Goal: Information Seeking & Learning: Learn about a topic

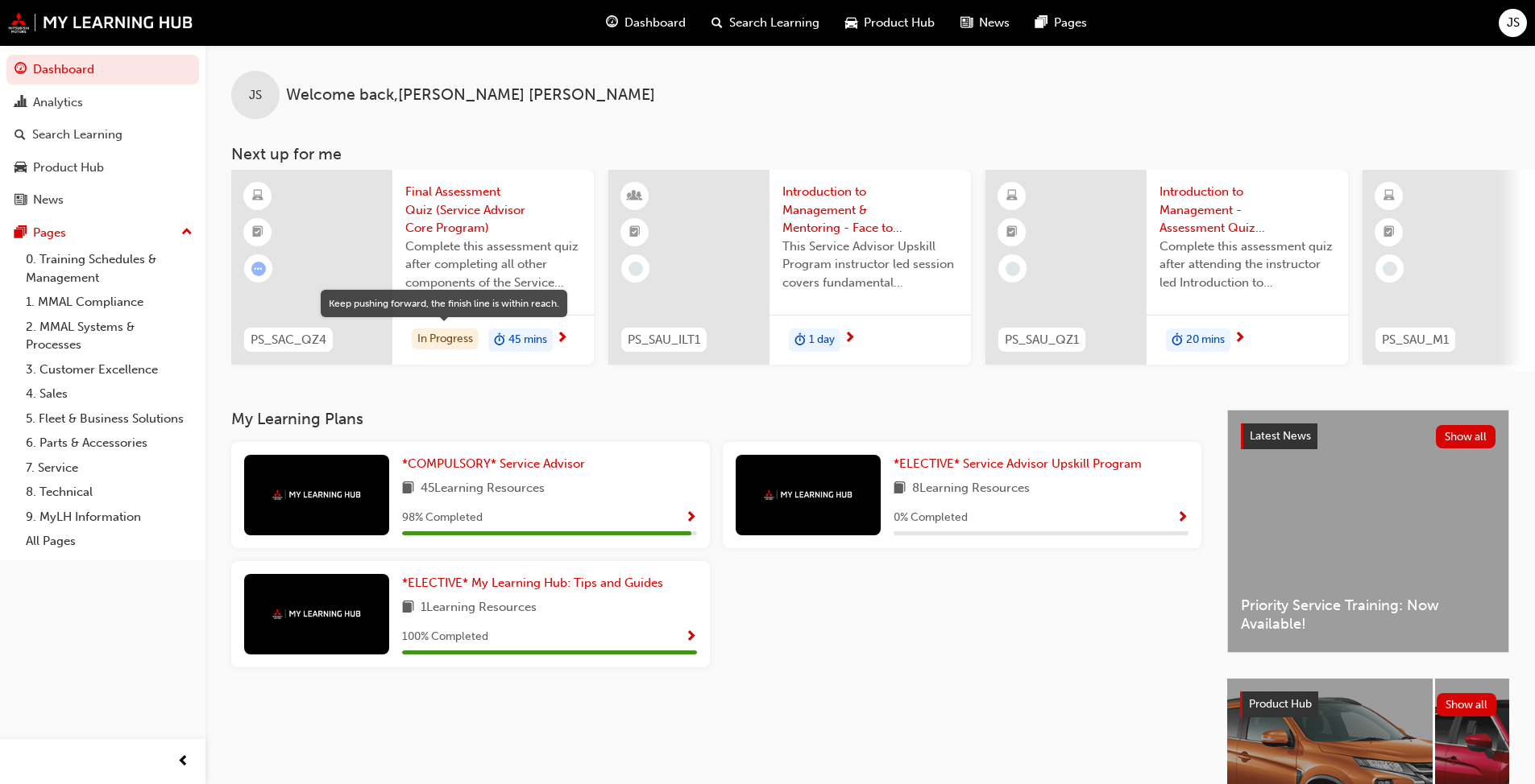
click at [444, 341] on div "In Progress" at bounding box center [445, 339] width 67 height 21
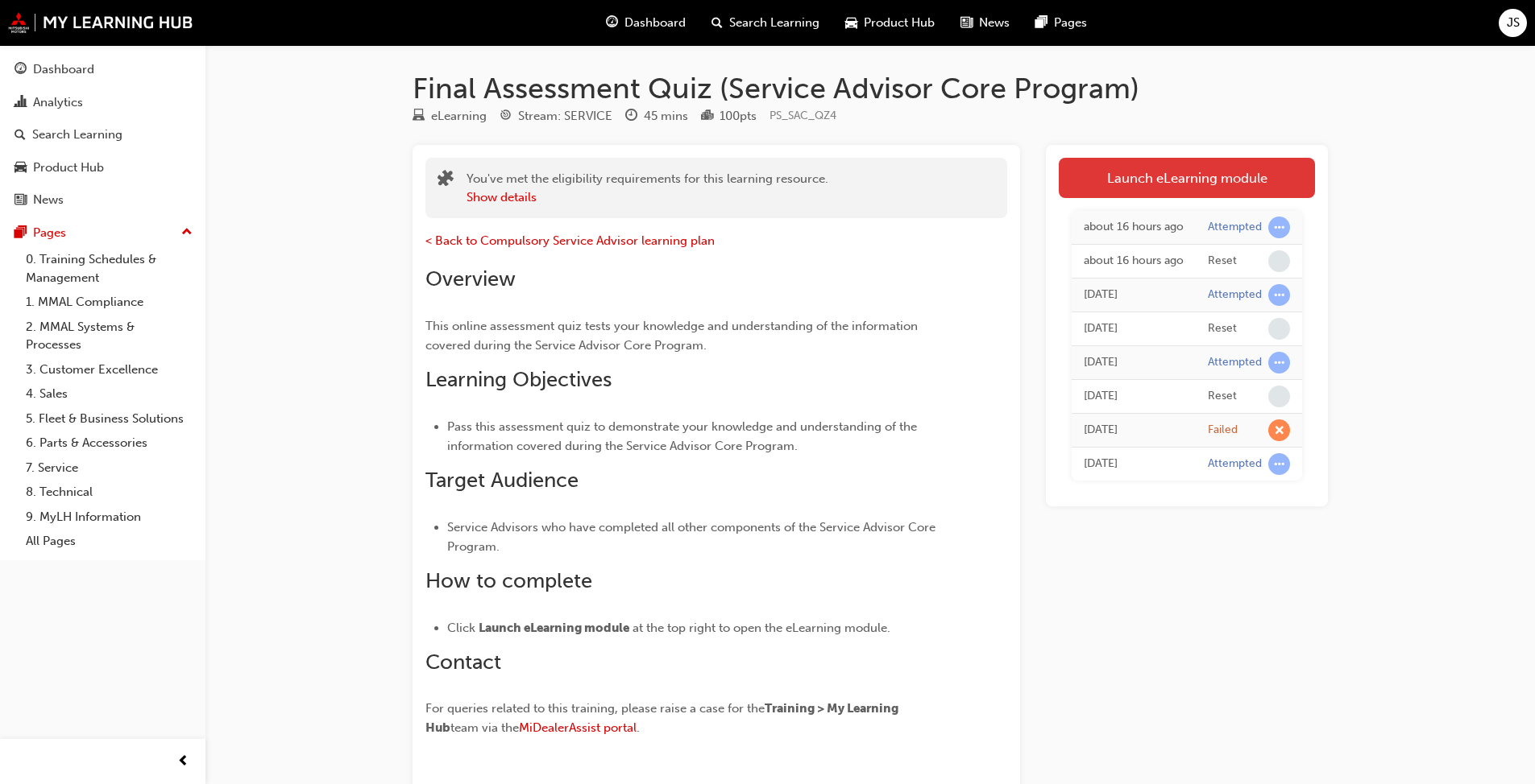
click at [805, 183] on link "Launch eLearning module" at bounding box center [1186, 178] width 256 height 41
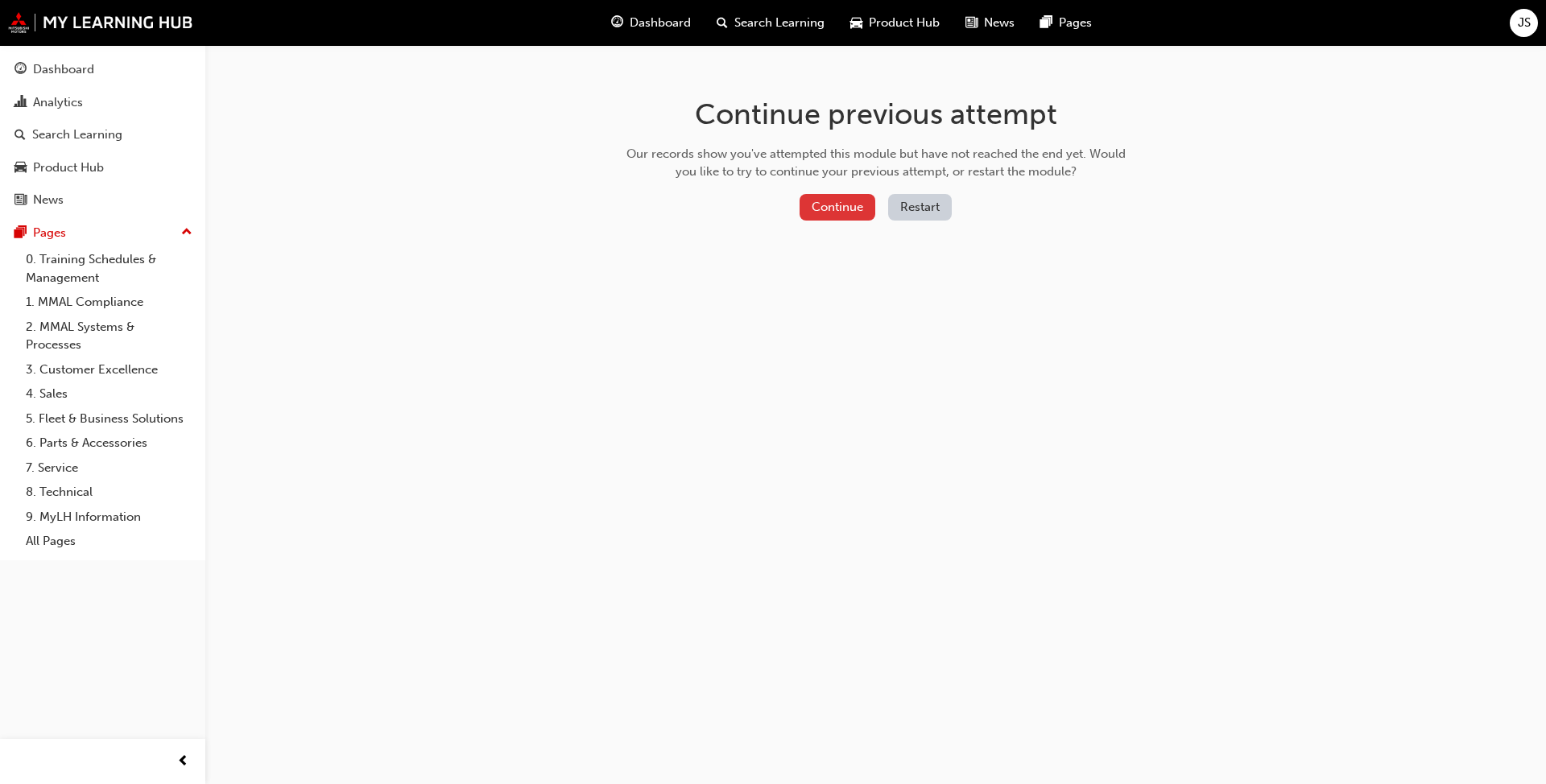
click at [804, 208] on button "Continue" at bounding box center [837, 207] width 75 height 26
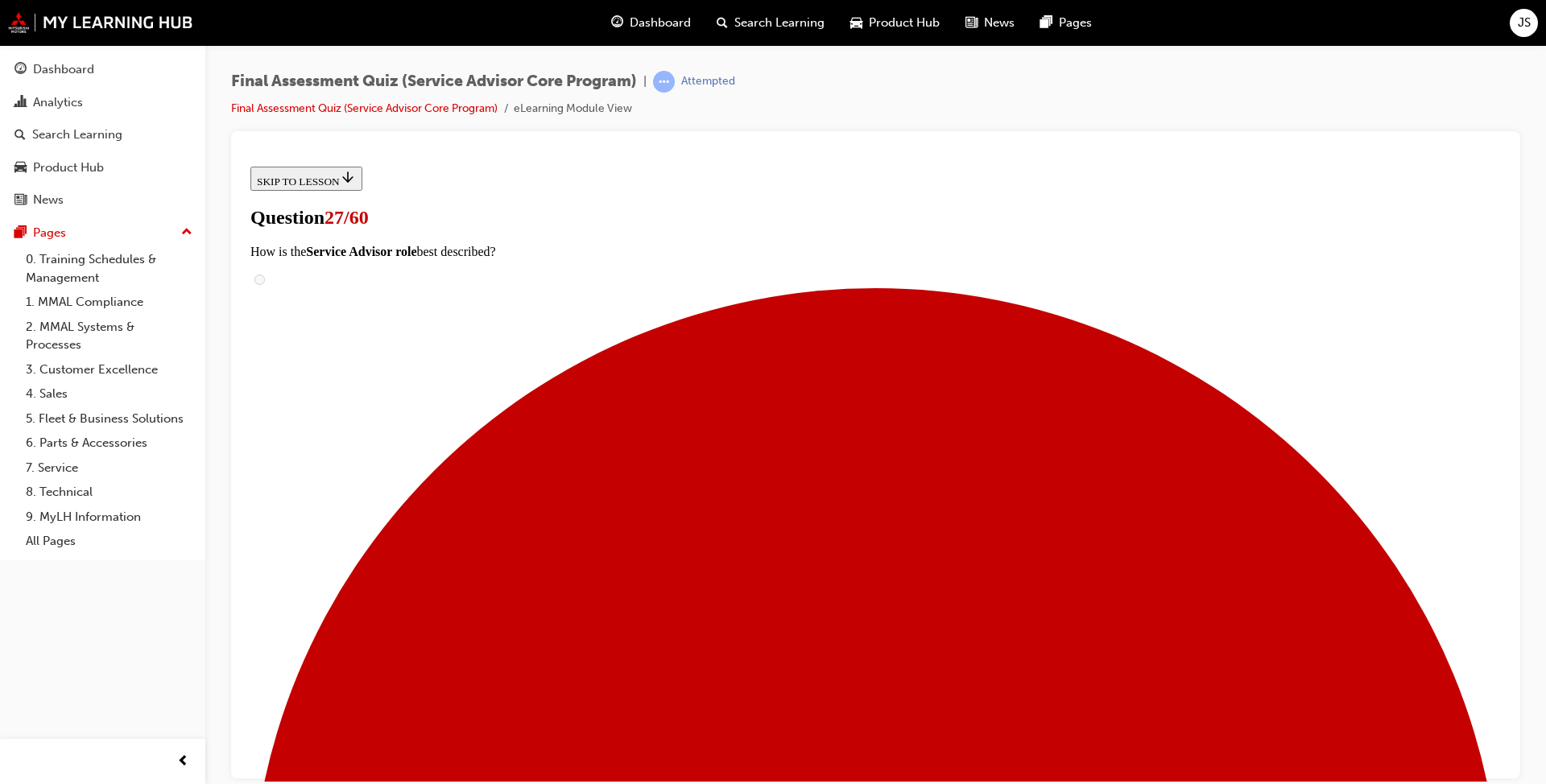
scroll to position [227, 0]
drag, startPoint x: 682, startPoint y: 442, endPoint x: 644, endPoint y: 436, distance: 38.5
drag, startPoint x: 686, startPoint y: 444, endPoint x: 936, endPoint y: 433, distance: 250.2
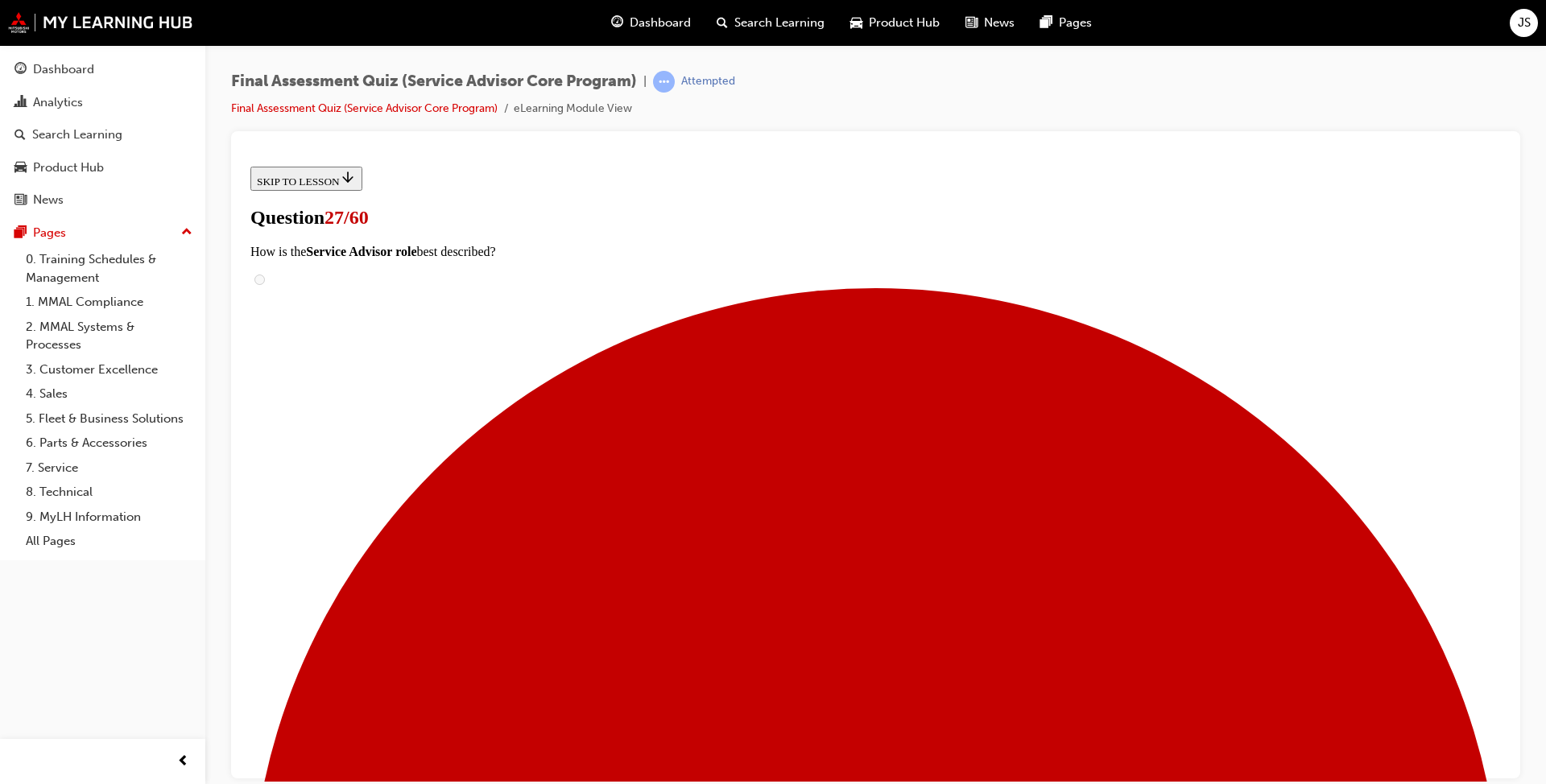
drag, startPoint x: 810, startPoint y: 533, endPoint x: 993, endPoint y: 523, distance: 183.3
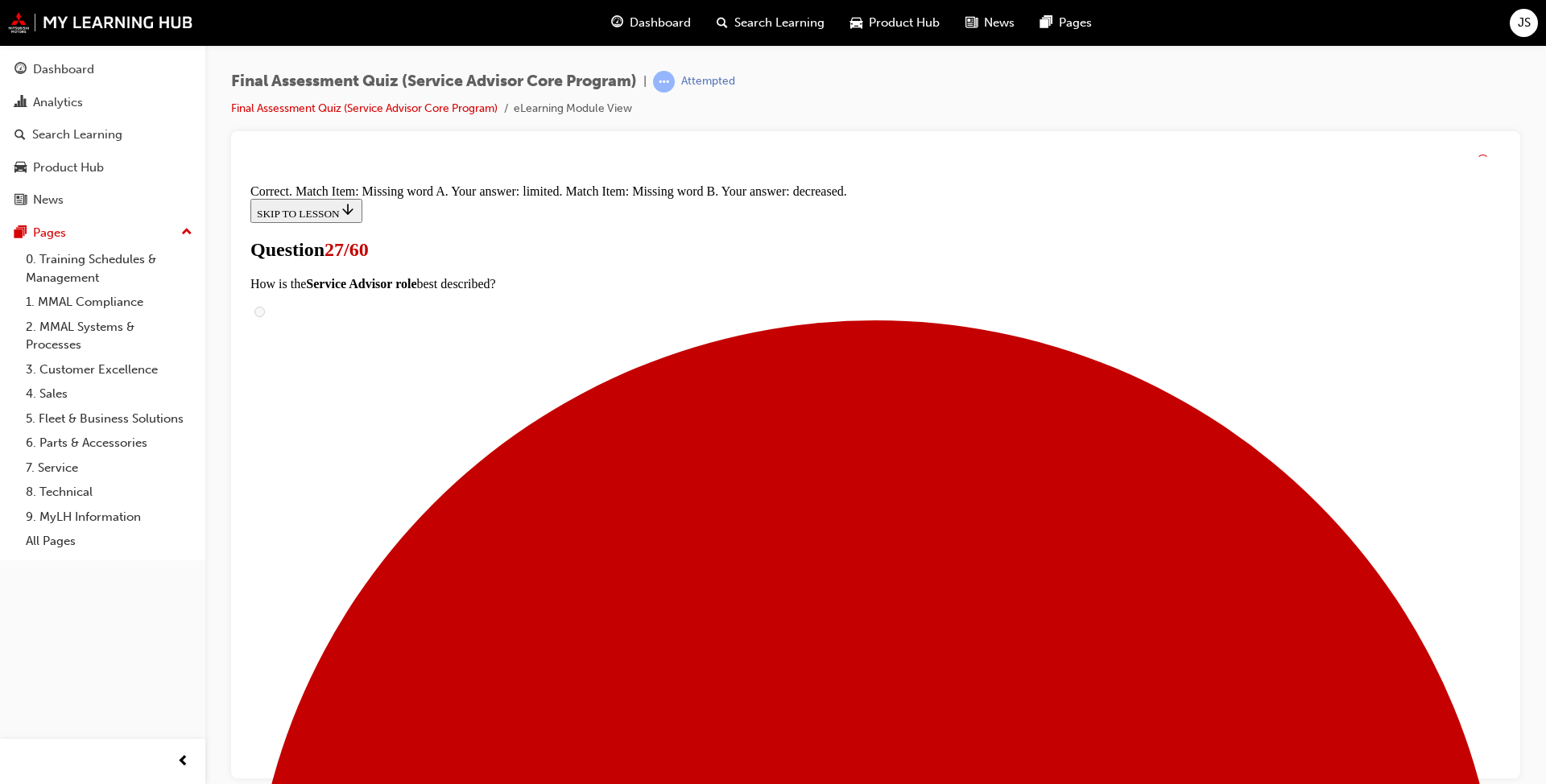
scroll to position [277, 0]
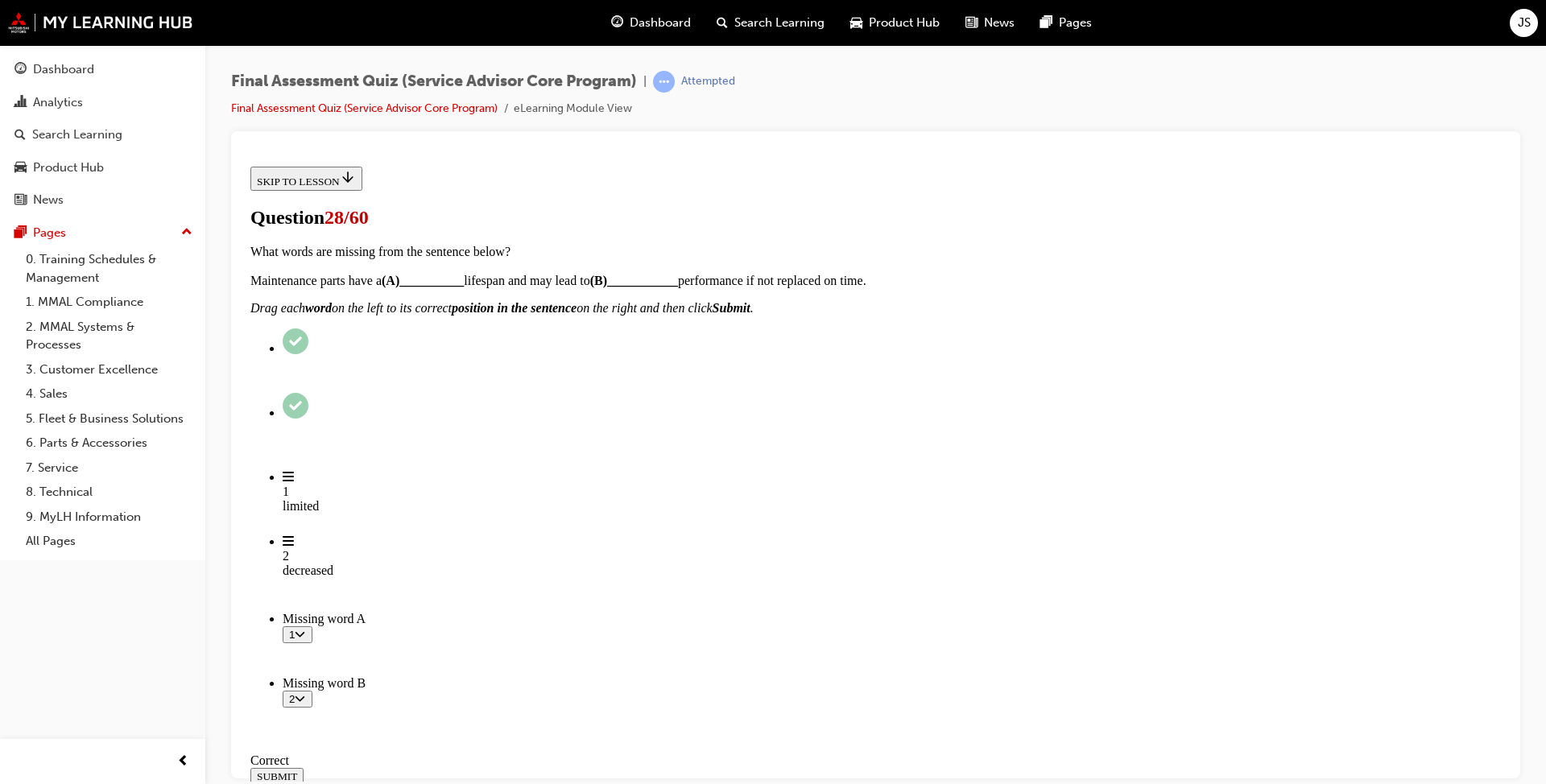
scroll to position [131, 0]
drag, startPoint x: 682, startPoint y: 579, endPoint x: 961, endPoint y: 509, distance: 287.6
drag, startPoint x: 709, startPoint y: 473, endPoint x: 1009, endPoint y: 574, distance: 316.5
drag, startPoint x: 718, startPoint y: 468, endPoint x: 982, endPoint y: 468, distance: 264.0
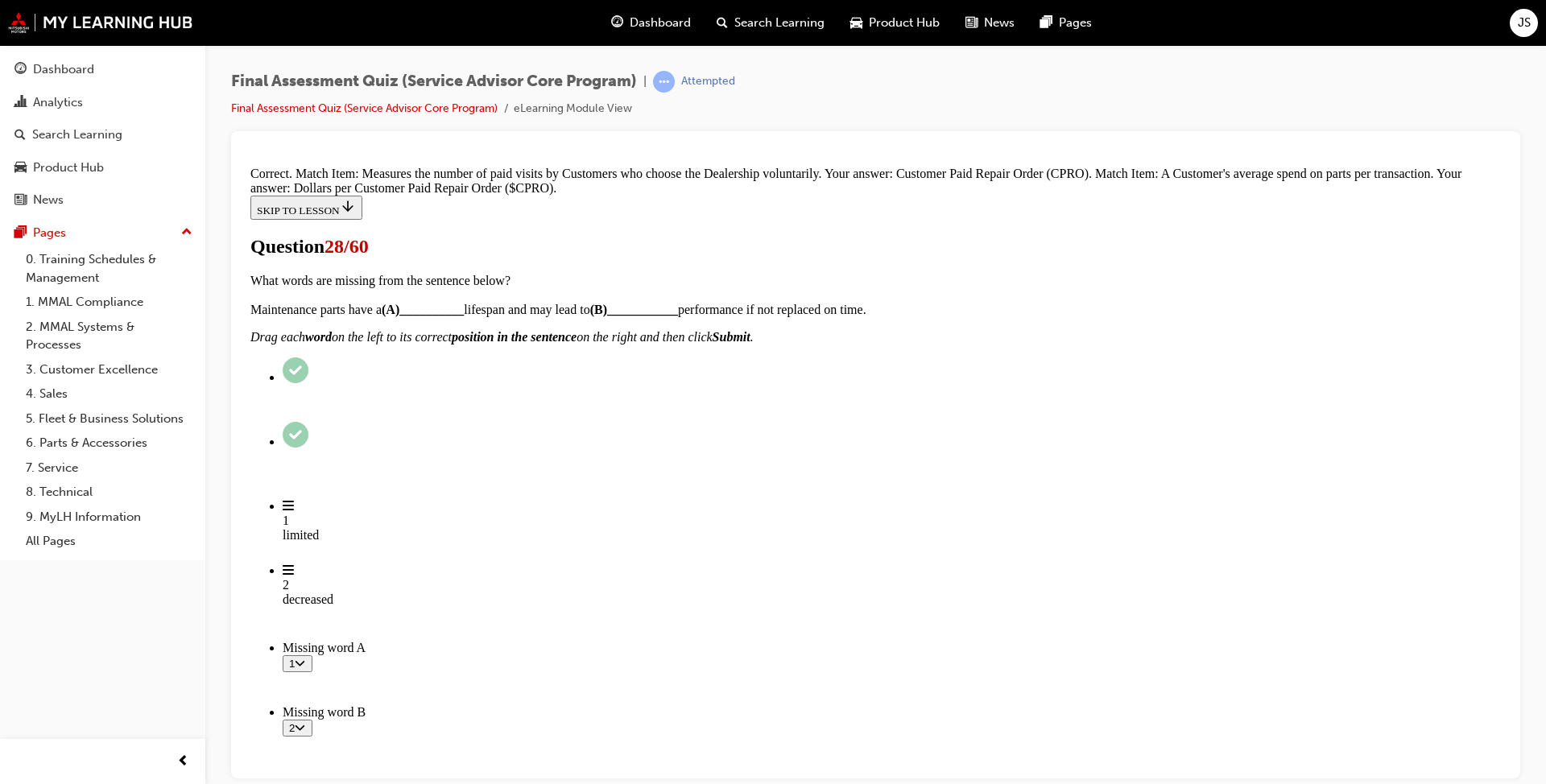
scroll to position [231, 0]
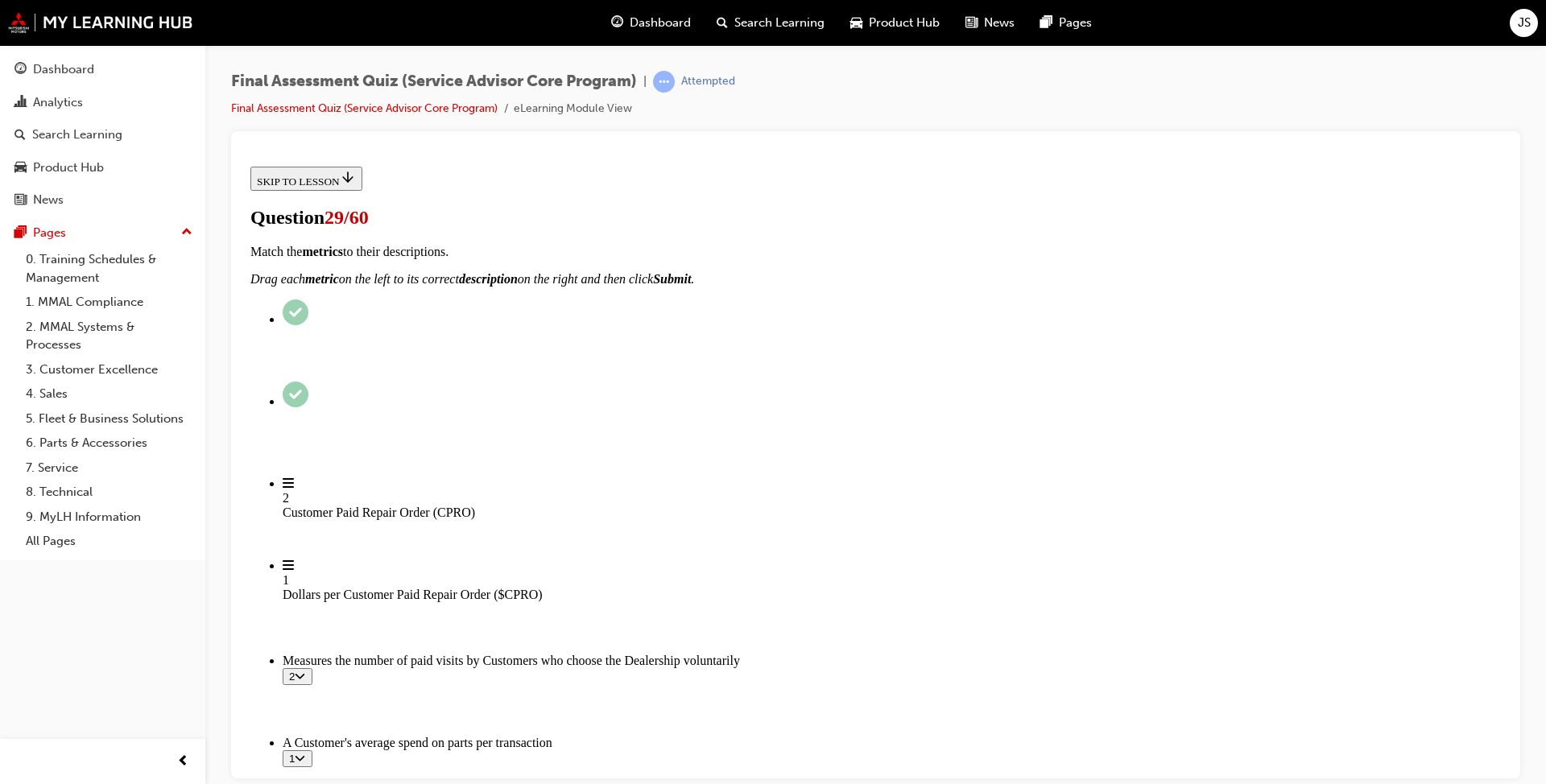
scroll to position [161, 0]
checkbox input "true"
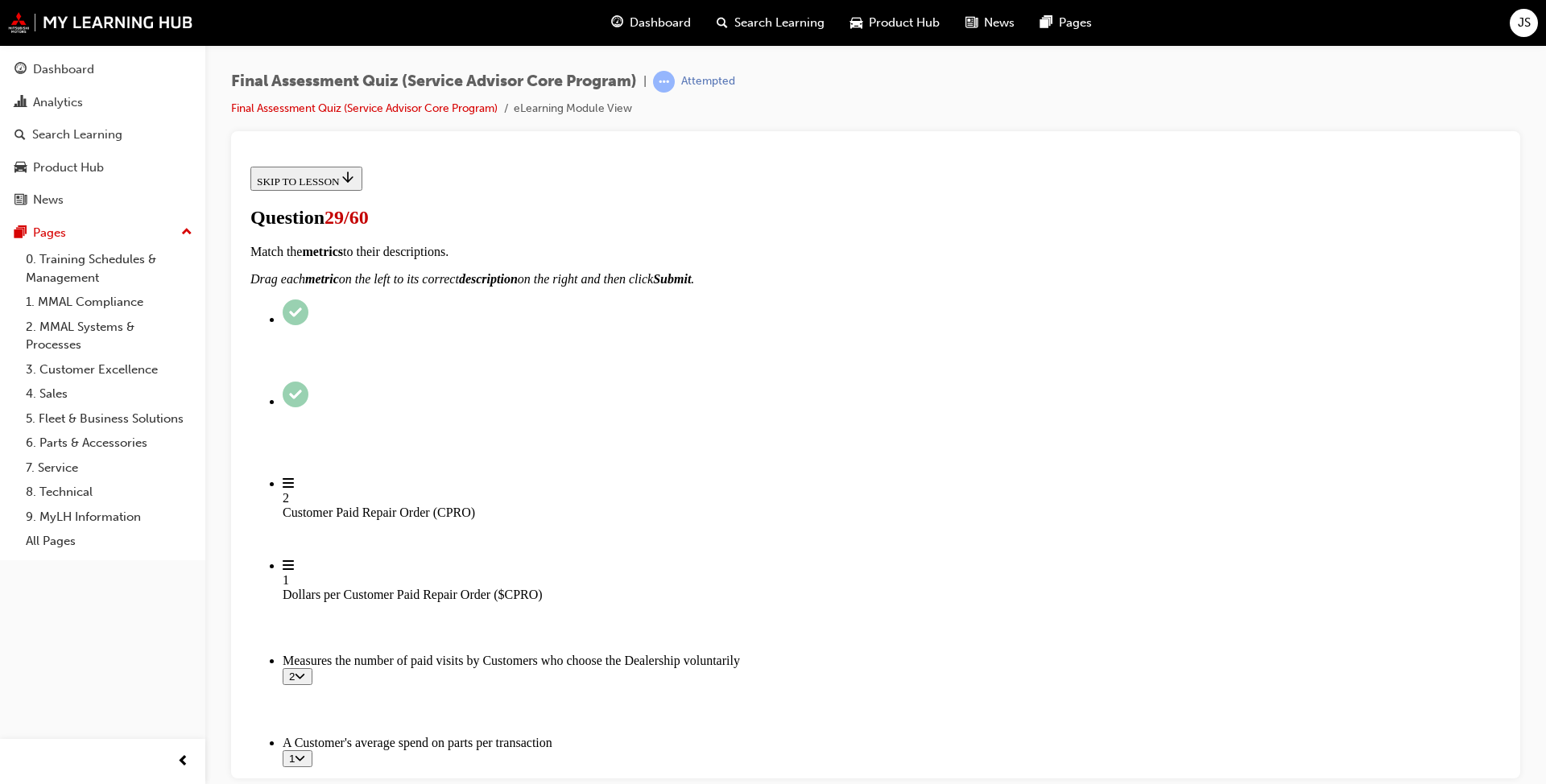
checkbox input "true"
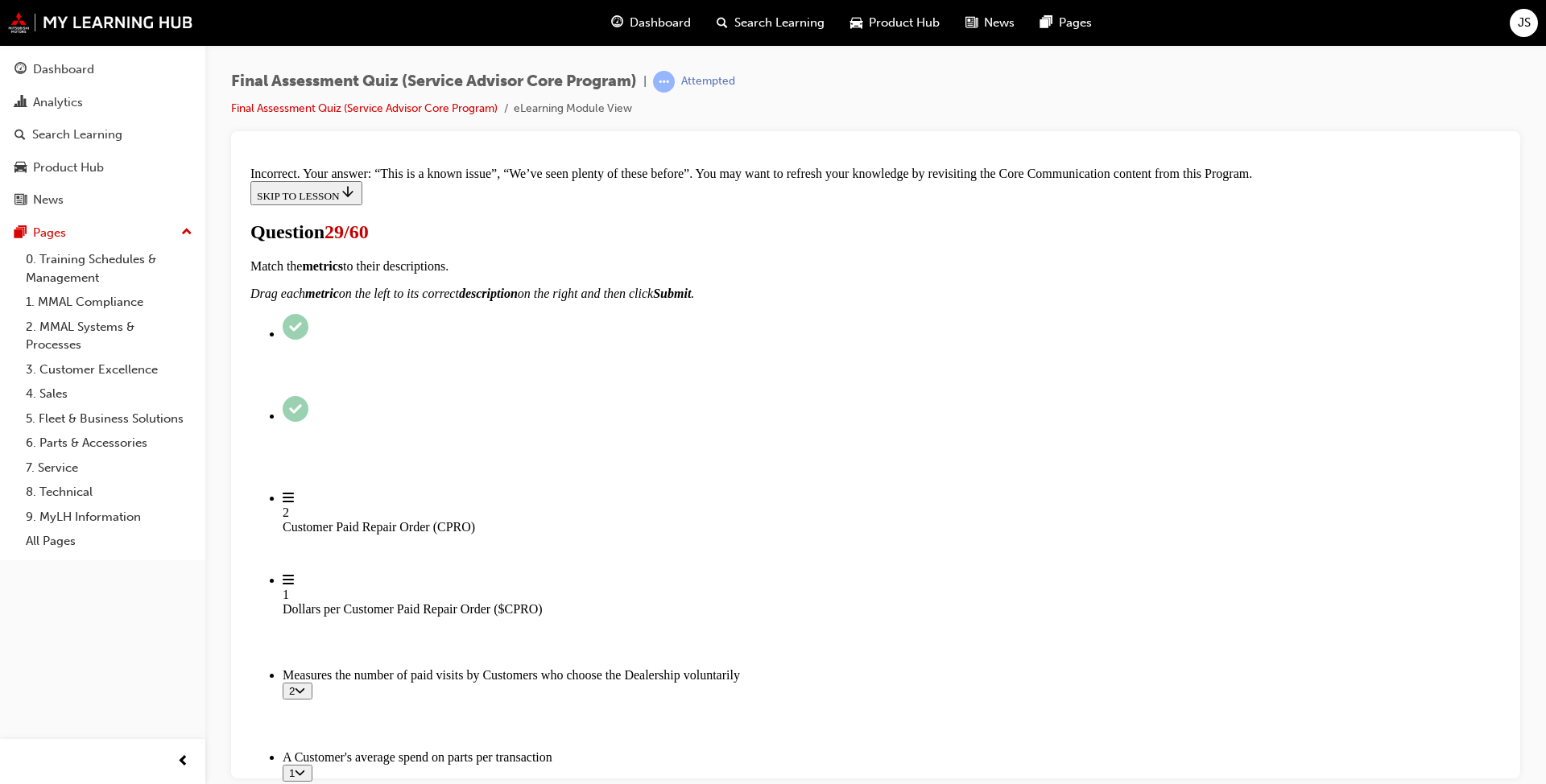
scroll to position [518, 0]
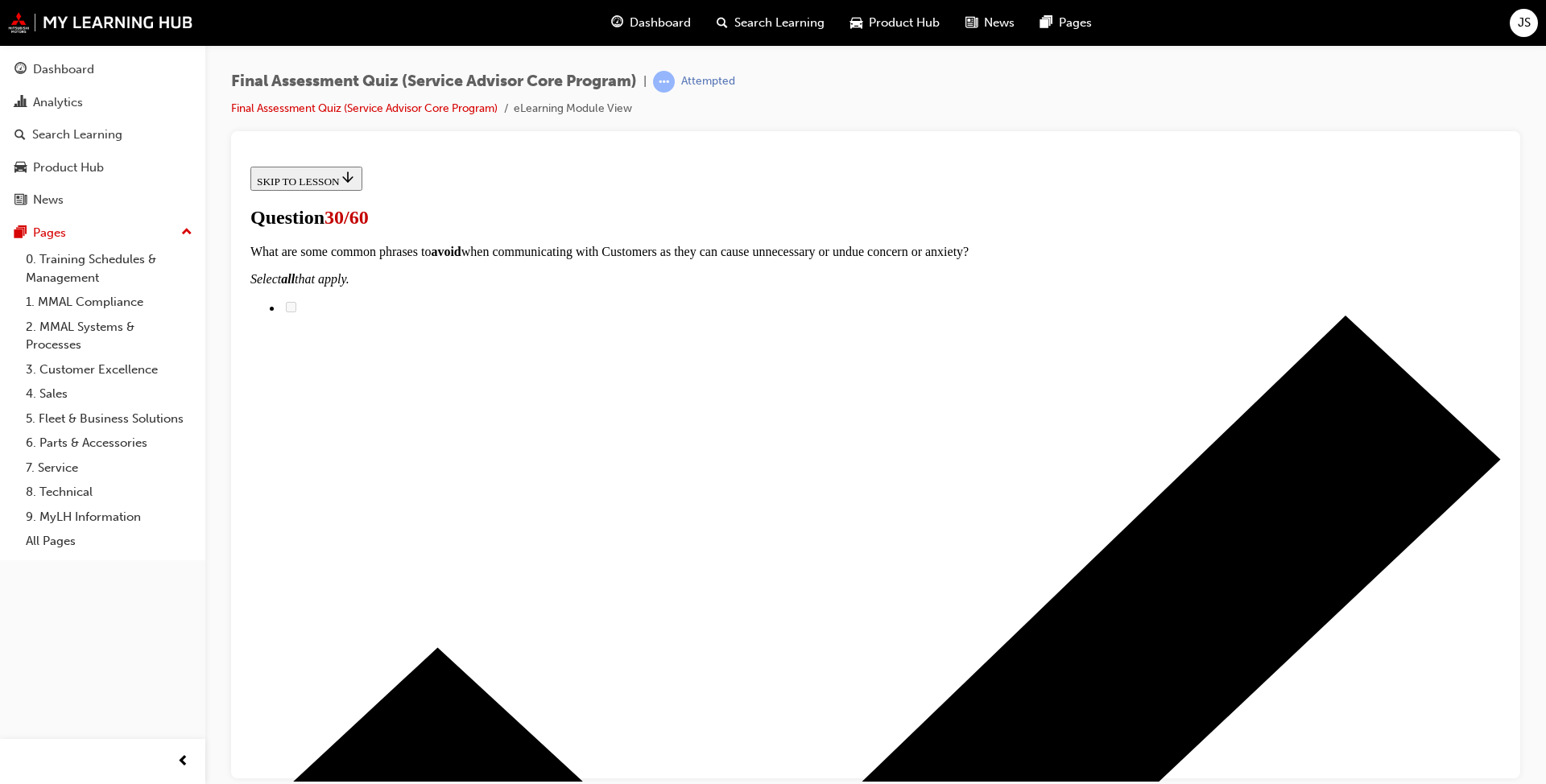
scroll to position [322, 0]
drag, startPoint x: 739, startPoint y: 276, endPoint x: 715, endPoint y: 270, distance: 24.7
drag, startPoint x: 715, startPoint y: 504, endPoint x: 1014, endPoint y: 399, distance: 316.9
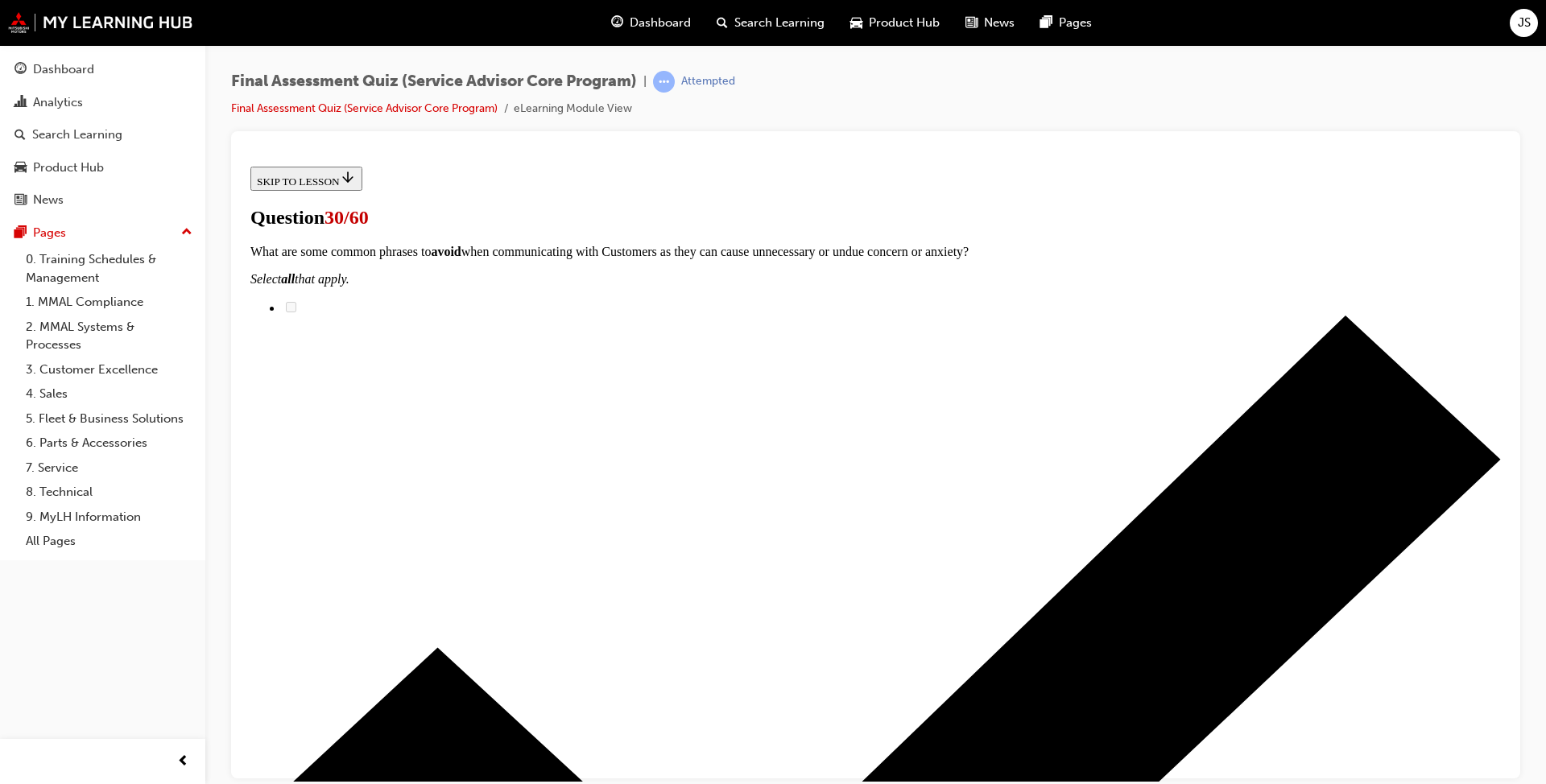
drag, startPoint x: 683, startPoint y: 483, endPoint x: 996, endPoint y: 489, distance: 313.1
drag, startPoint x: 769, startPoint y: 677, endPoint x: 1069, endPoint y: 583, distance: 314.4
drag, startPoint x: 696, startPoint y: 289, endPoint x: 984, endPoint y: 293, distance: 288.0
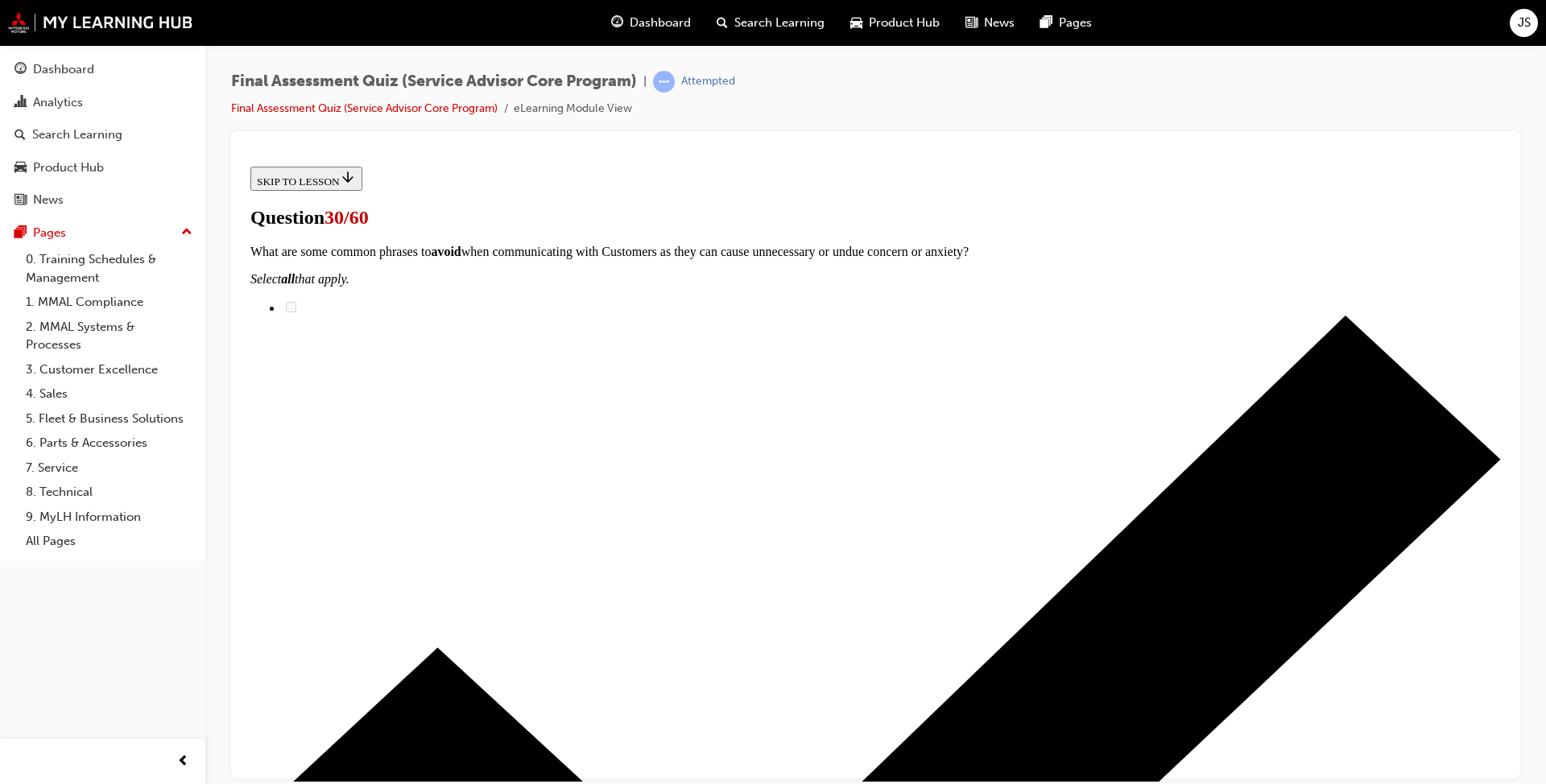
drag, startPoint x: 704, startPoint y: 686, endPoint x: 1010, endPoint y: 688, distance: 306.0
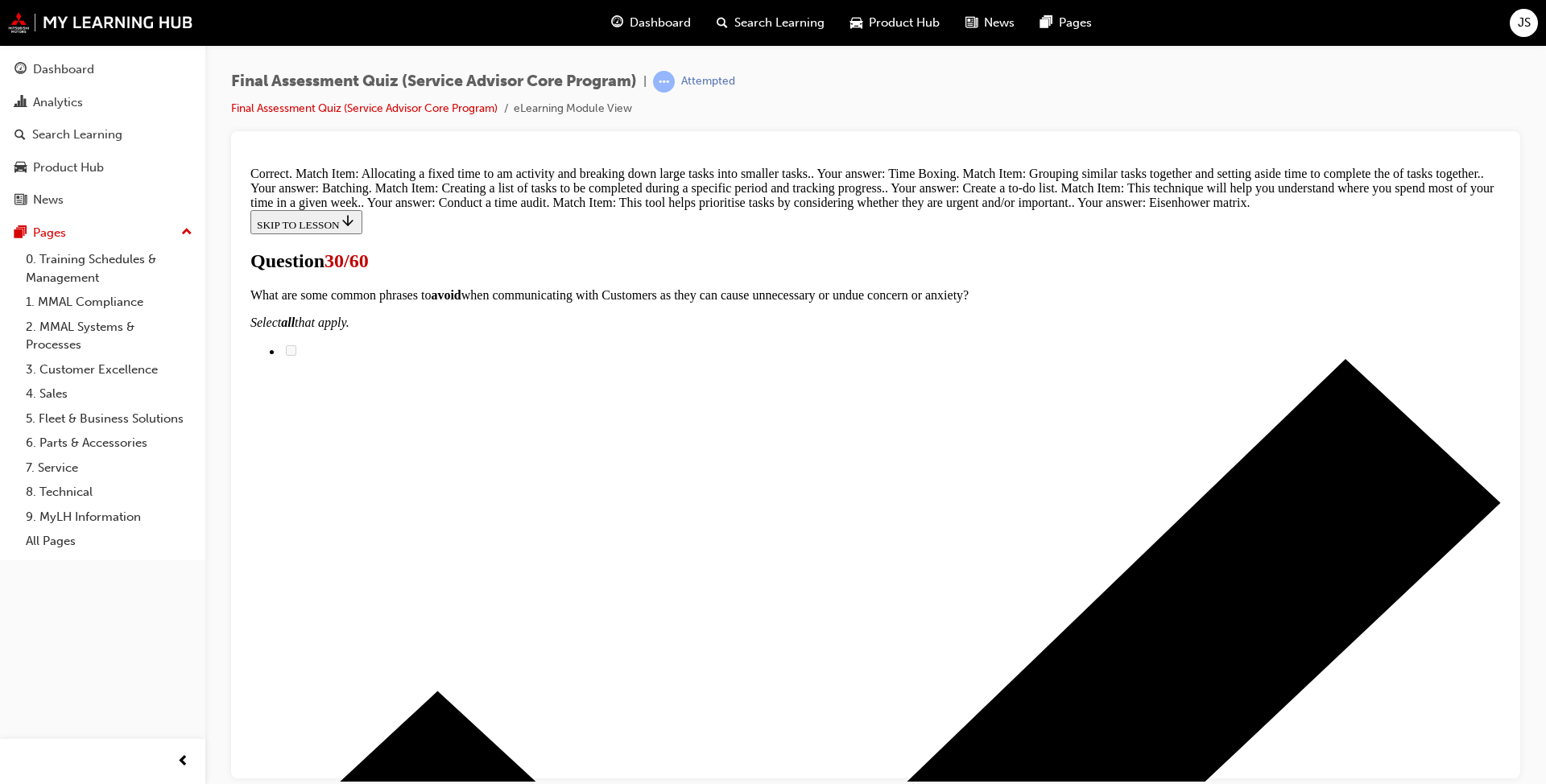
scroll to position [533, 0]
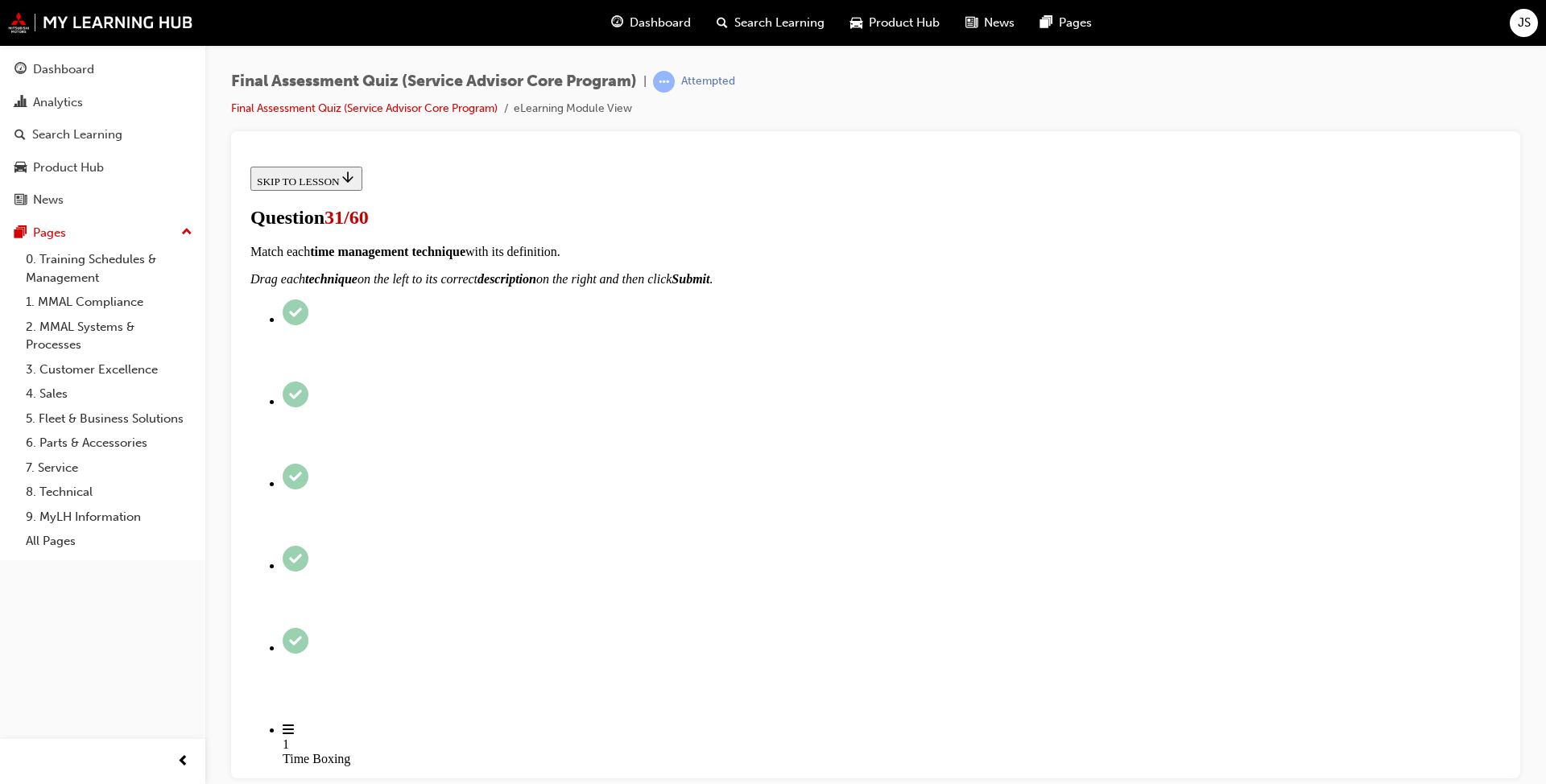
radio input "true"
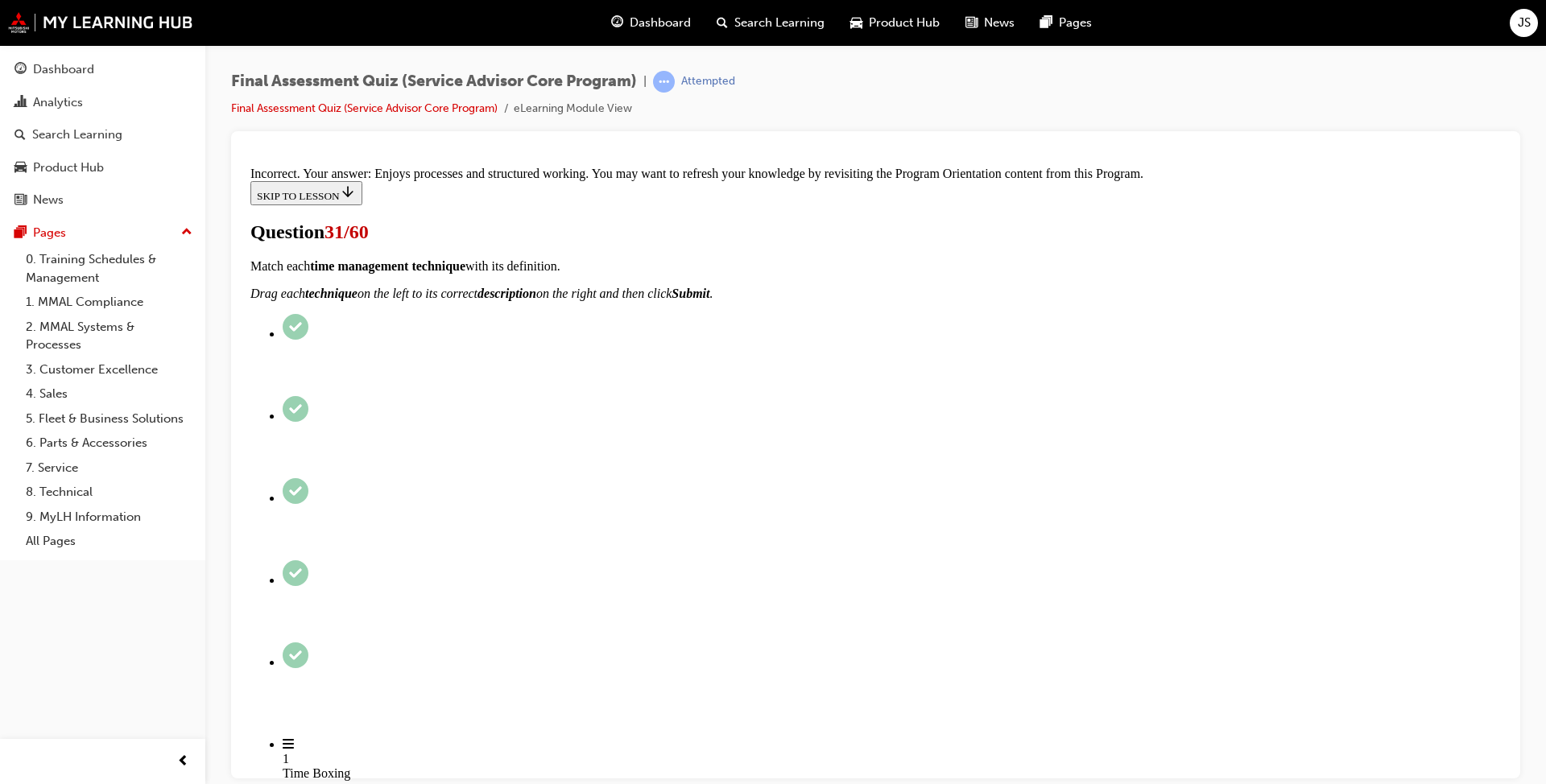
scroll to position [292, 0]
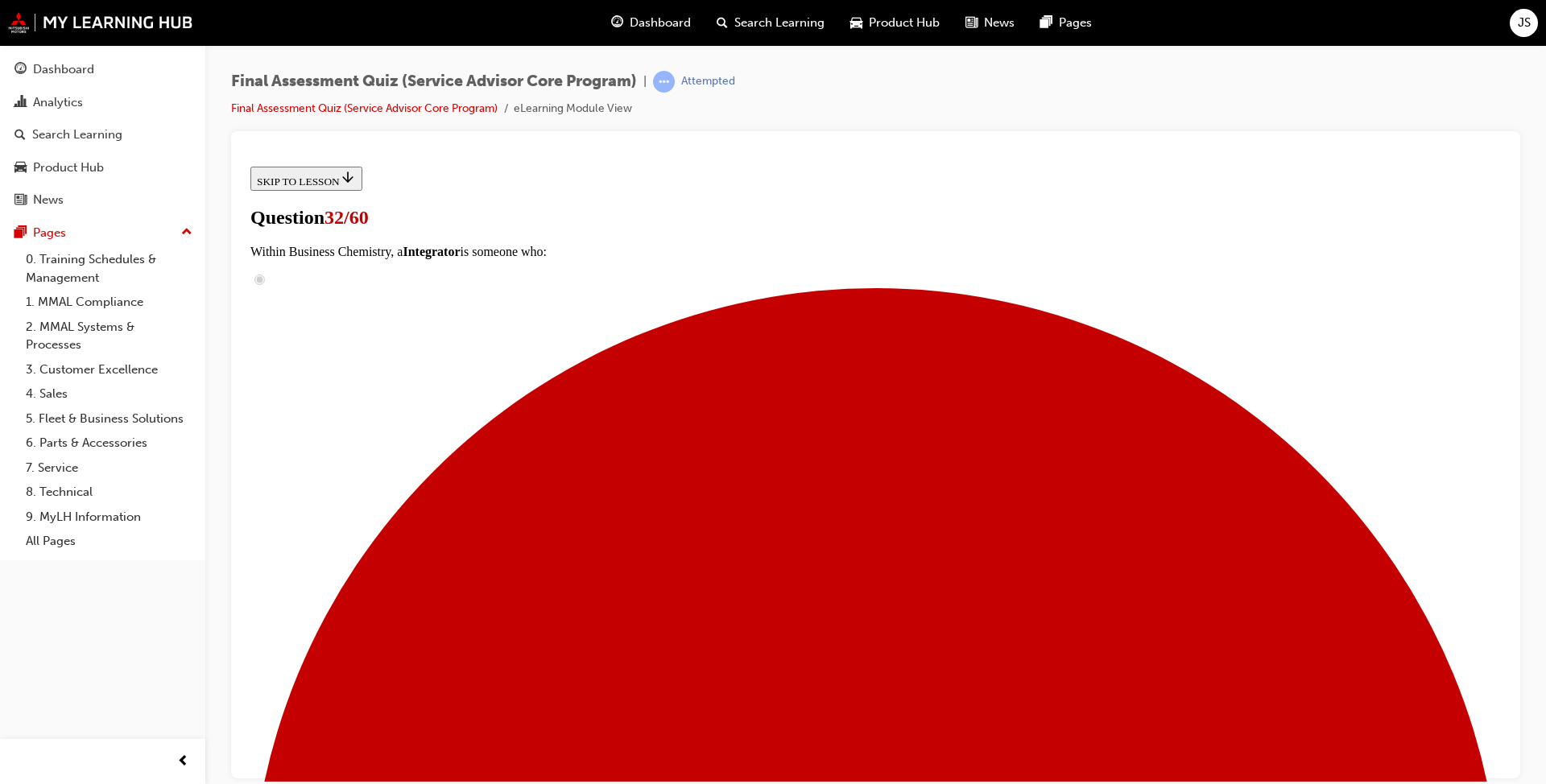
scroll to position [200, 0]
drag, startPoint x: 692, startPoint y: 508, endPoint x: 943, endPoint y: 402, distance: 272.5
drag, startPoint x: 735, startPoint y: 499, endPoint x: 1020, endPoint y: 502, distance: 285.0
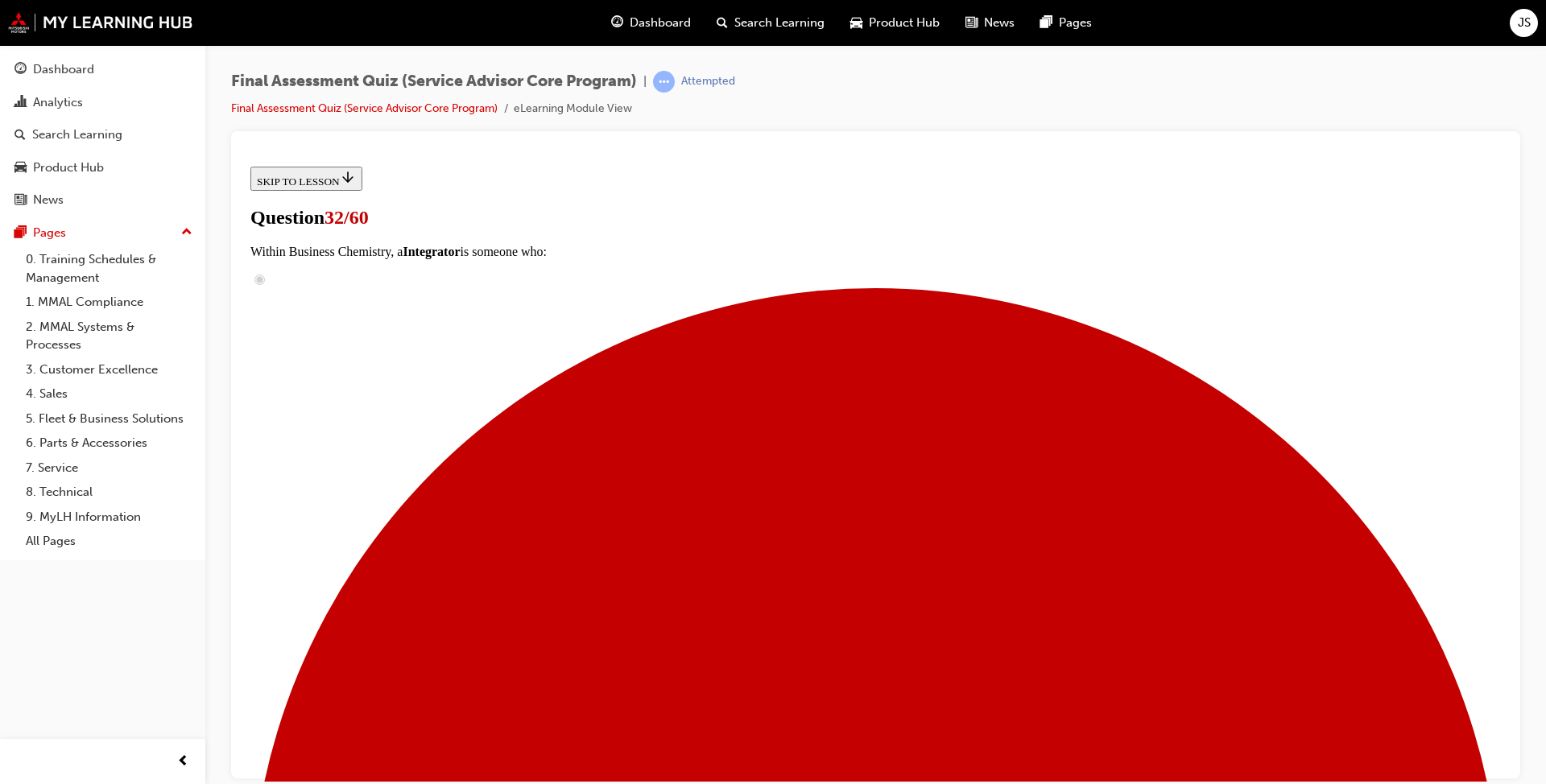
drag, startPoint x: 787, startPoint y: 591, endPoint x: 1071, endPoint y: 591, distance: 284.0
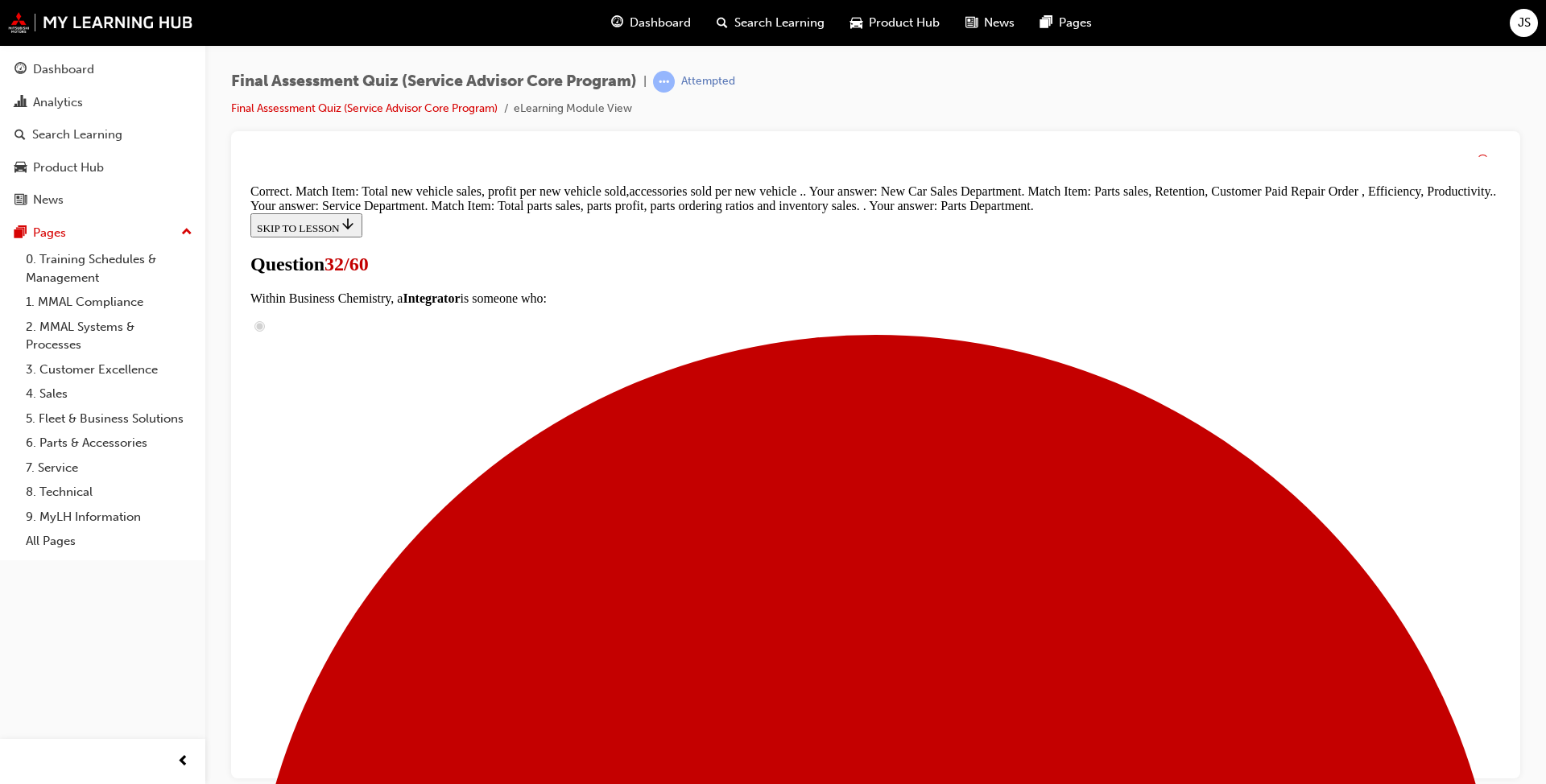
scroll to position [332, 0]
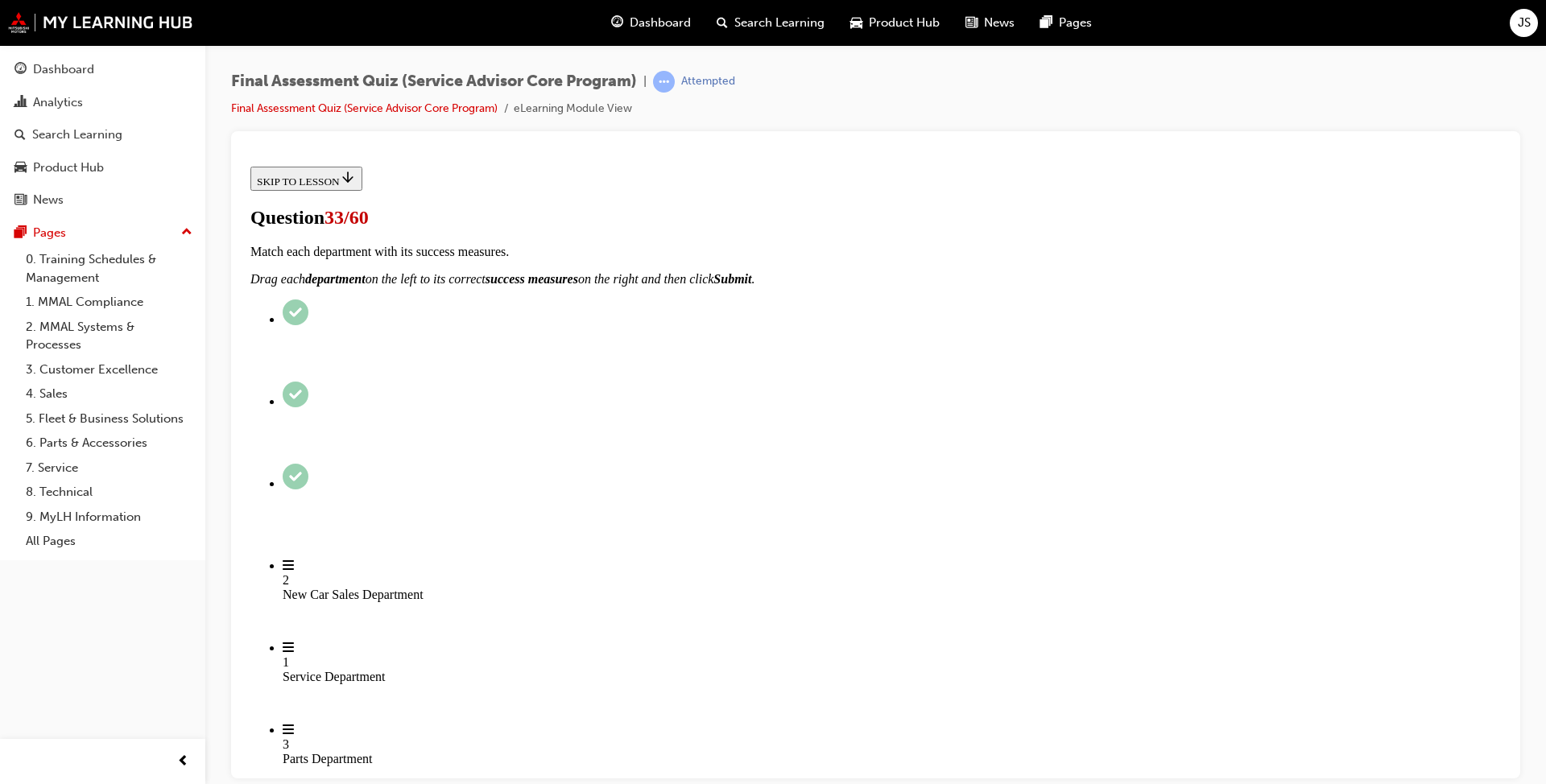
scroll to position [161, 0]
radio input "true"
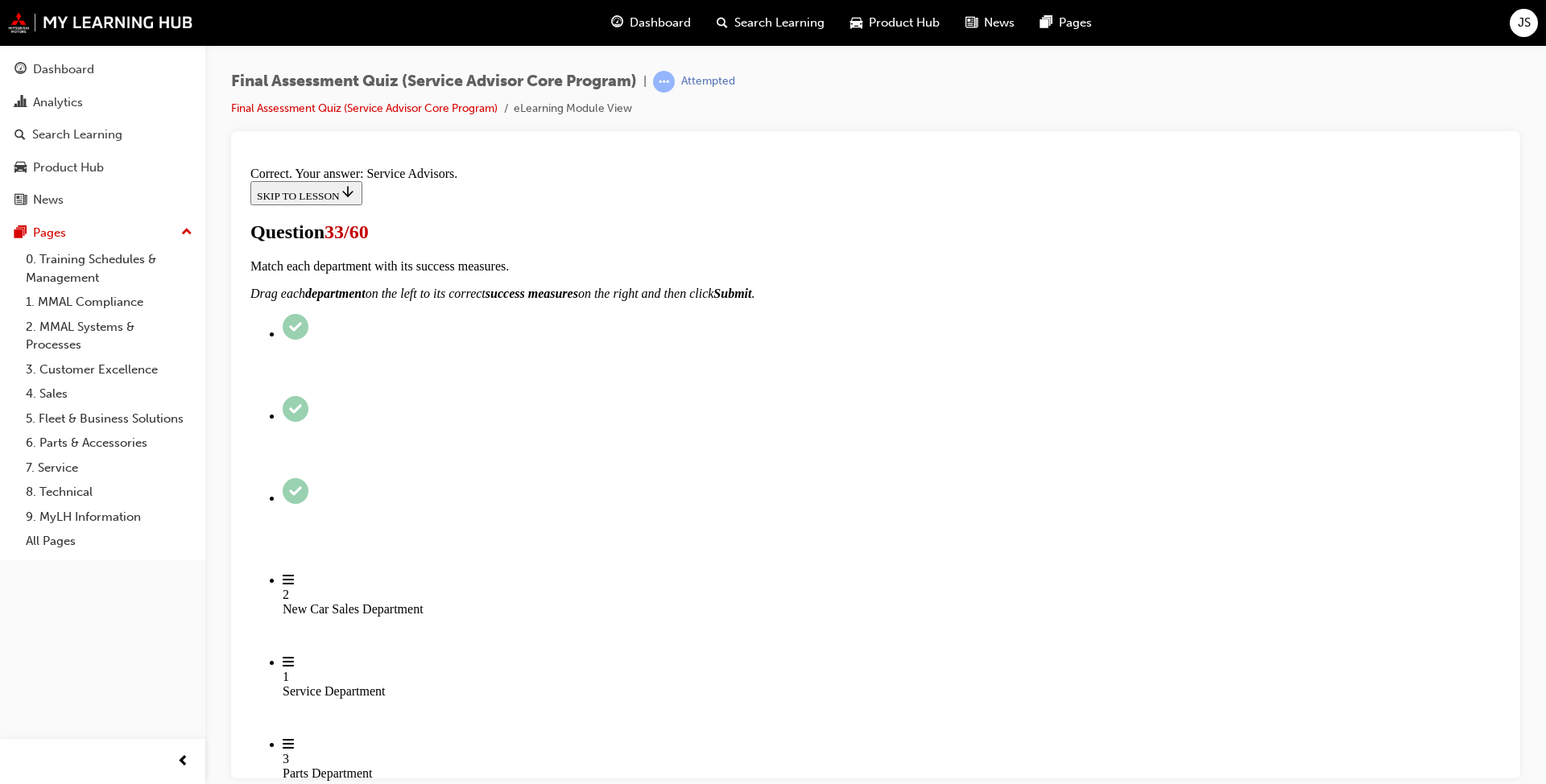
scroll to position [357, 0]
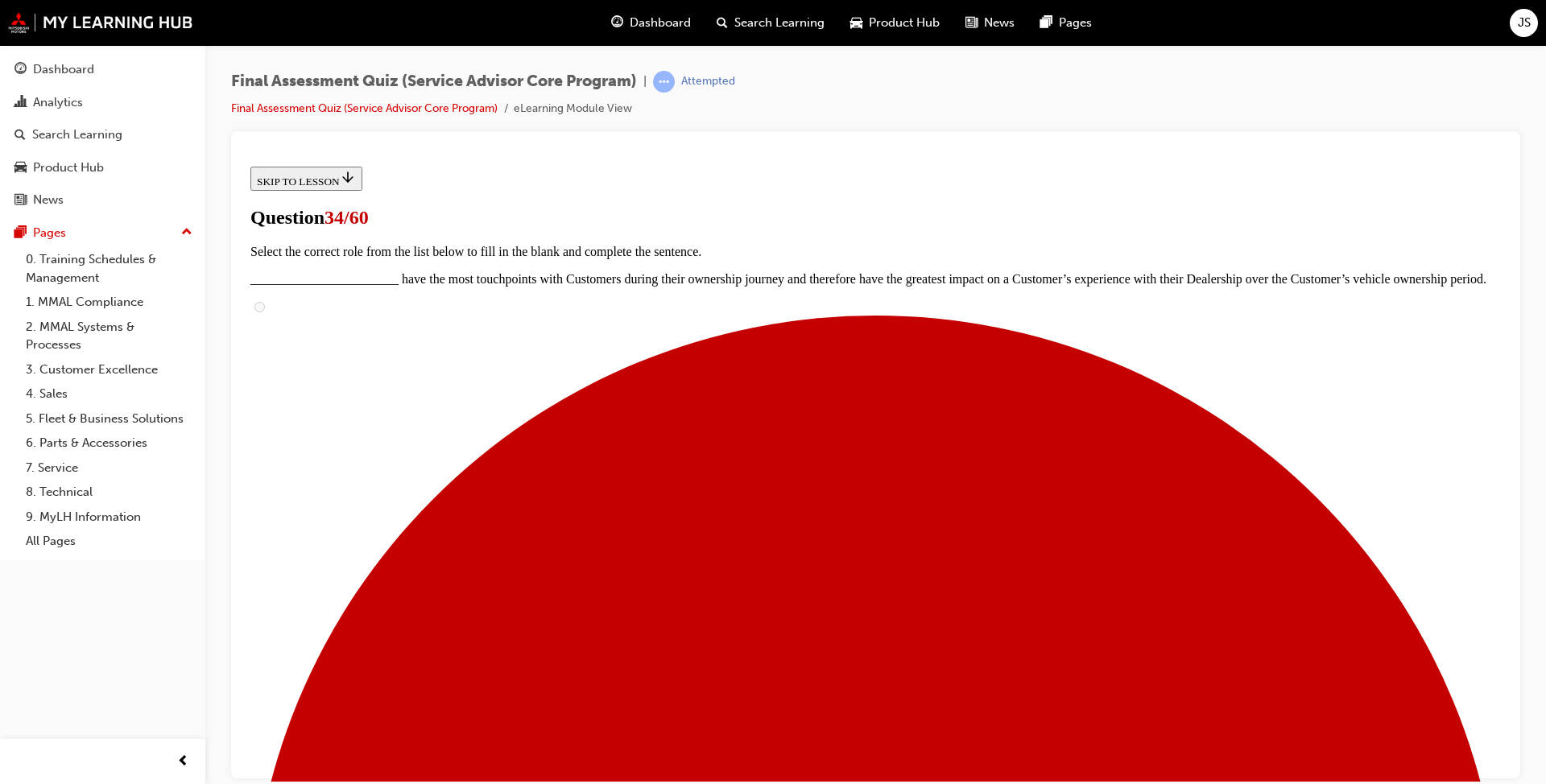
radio input "true"
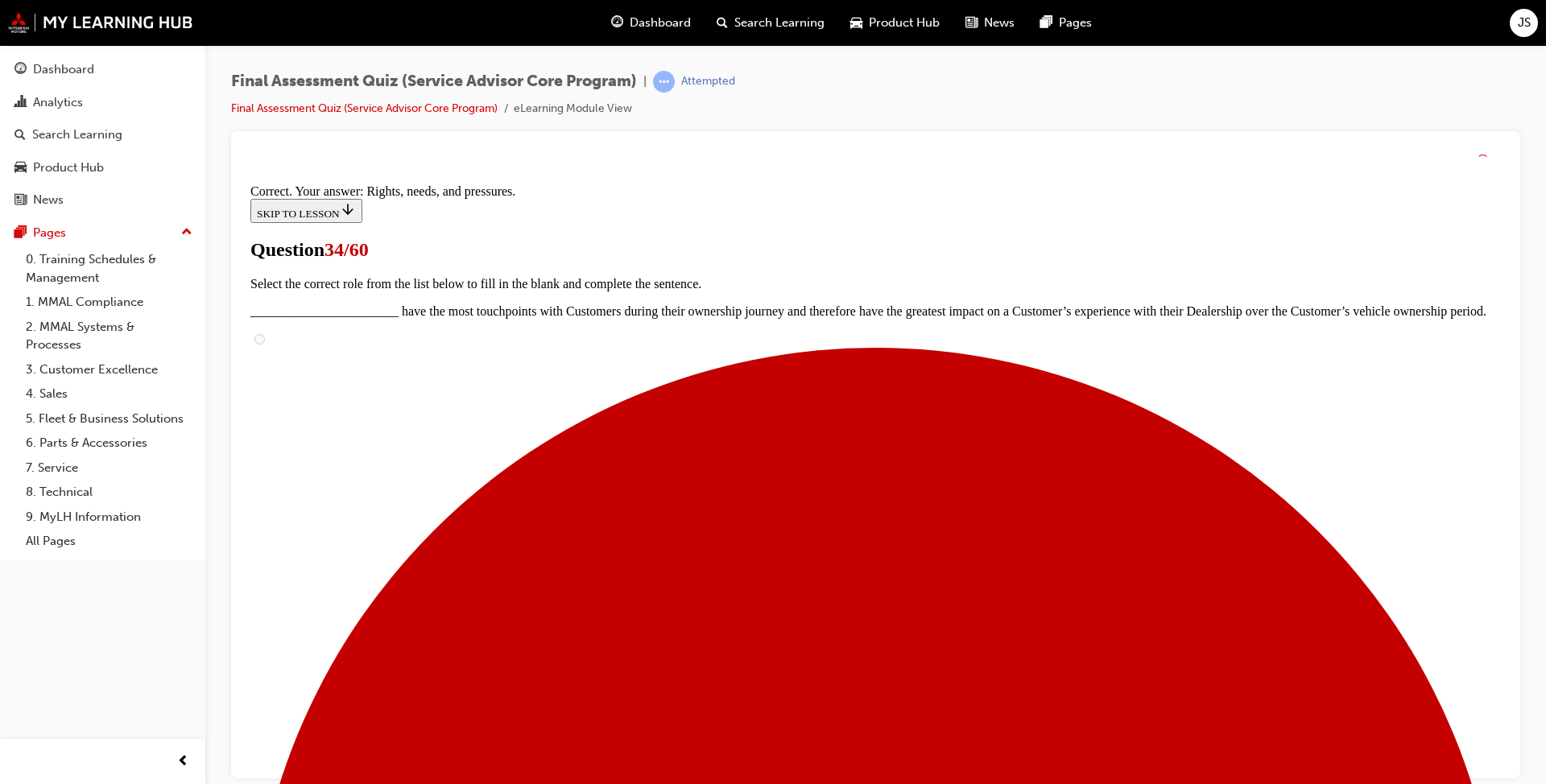
scroll to position [192, 0]
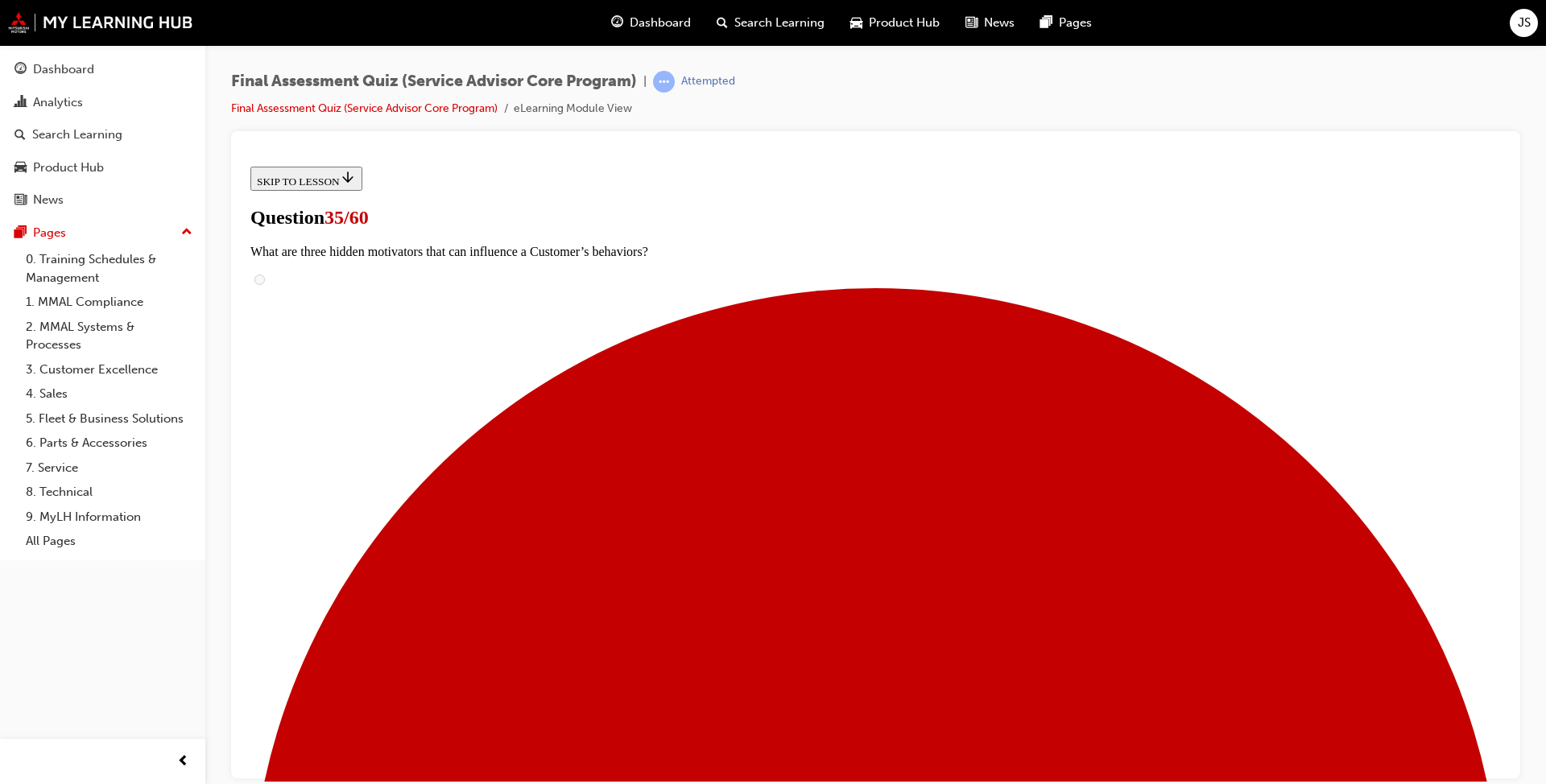
scroll to position [161, 0]
